Goal: Information Seeking & Learning: Find specific fact

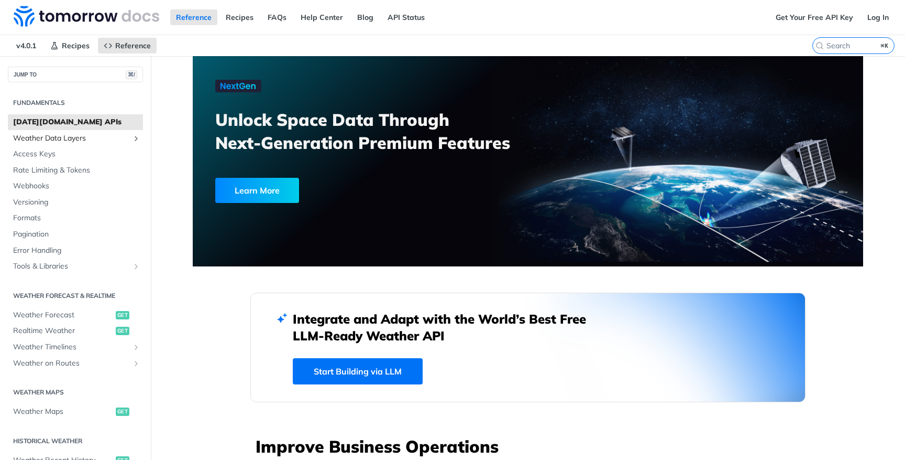
click at [66, 138] on span "Weather Data Layers" at bounding box center [71, 138] width 116 height 10
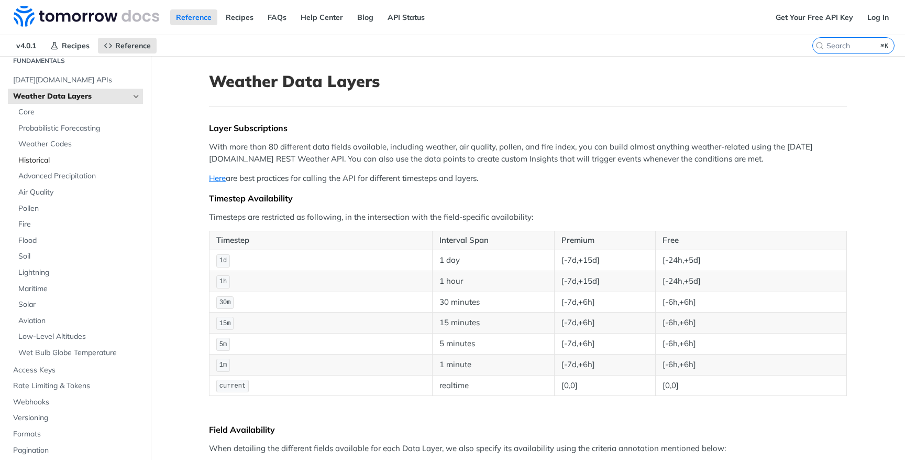
scroll to position [65, 0]
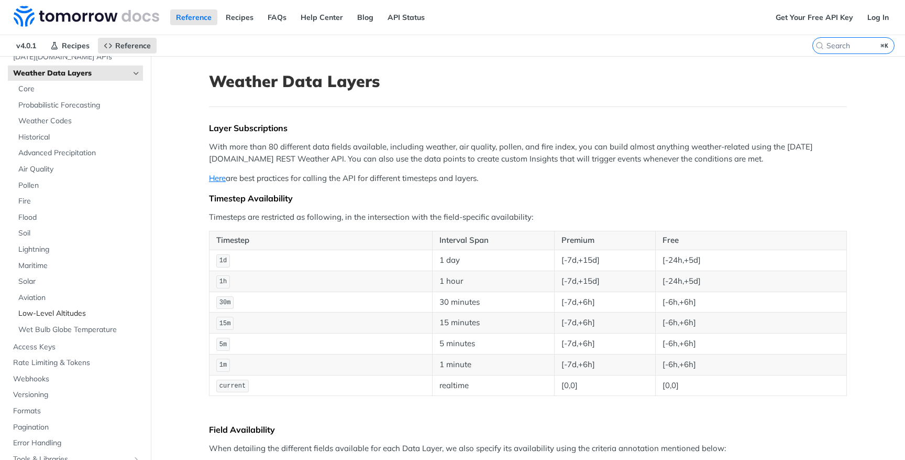
click at [57, 309] on span "Low-Level Altitudes" at bounding box center [79, 313] width 122 height 10
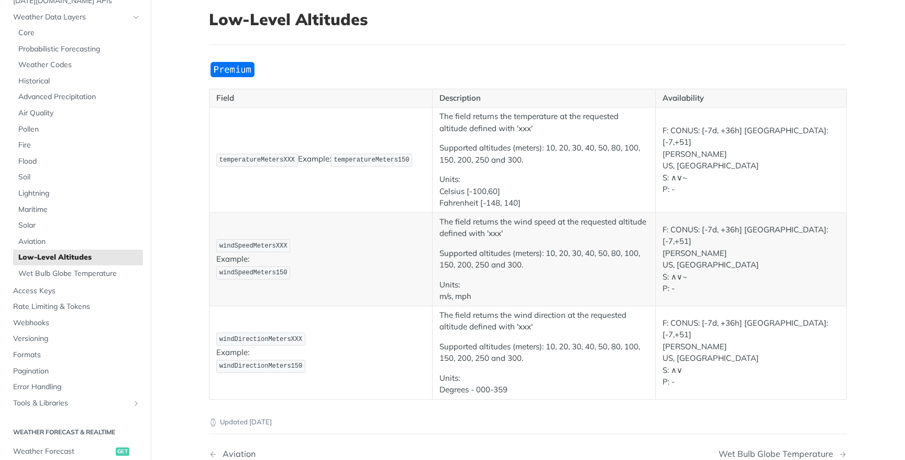
scroll to position [61, 0]
drag, startPoint x: 440, startPoint y: 148, endPoint x: 529, endPoint y: 159, distance: 89.2
click at [529, 159] on p "Supported altitudes (meters): 10, 20, 30, 40, 50, 80, 100, 150, 200, 250 and 30…" at bounding box center [544, 155] width 209 height 24
copy p "Supported altitudes (meters): 10, 20, 30, 40, 50, 80, 100, 150, 200, 250 and 30…"
